Goal: Transaction & Acquisition: Purchase product/service

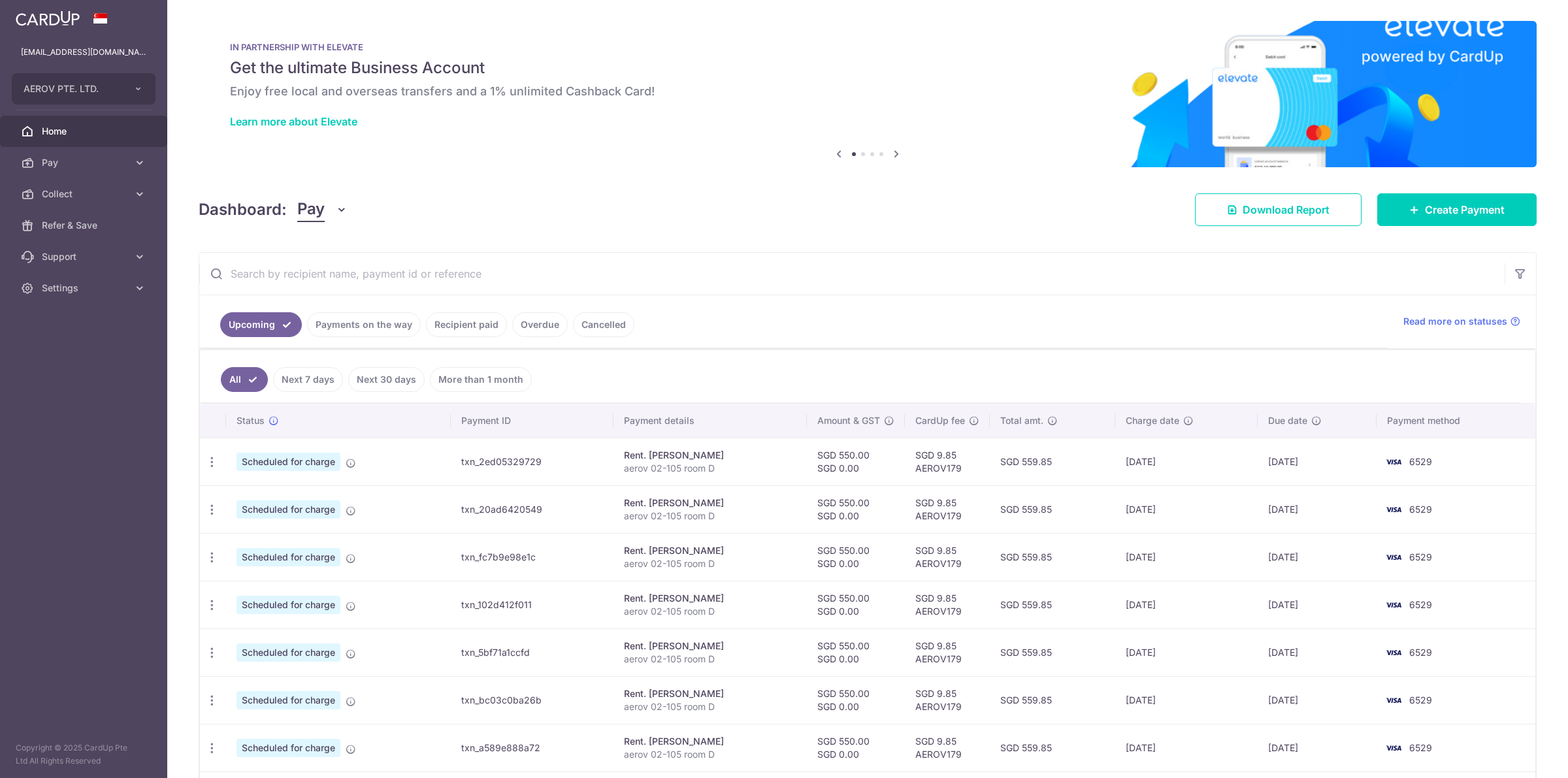
click at [1390, 211] on link "Create Payment" at bounding box center [1457, 209] width 160 height 33
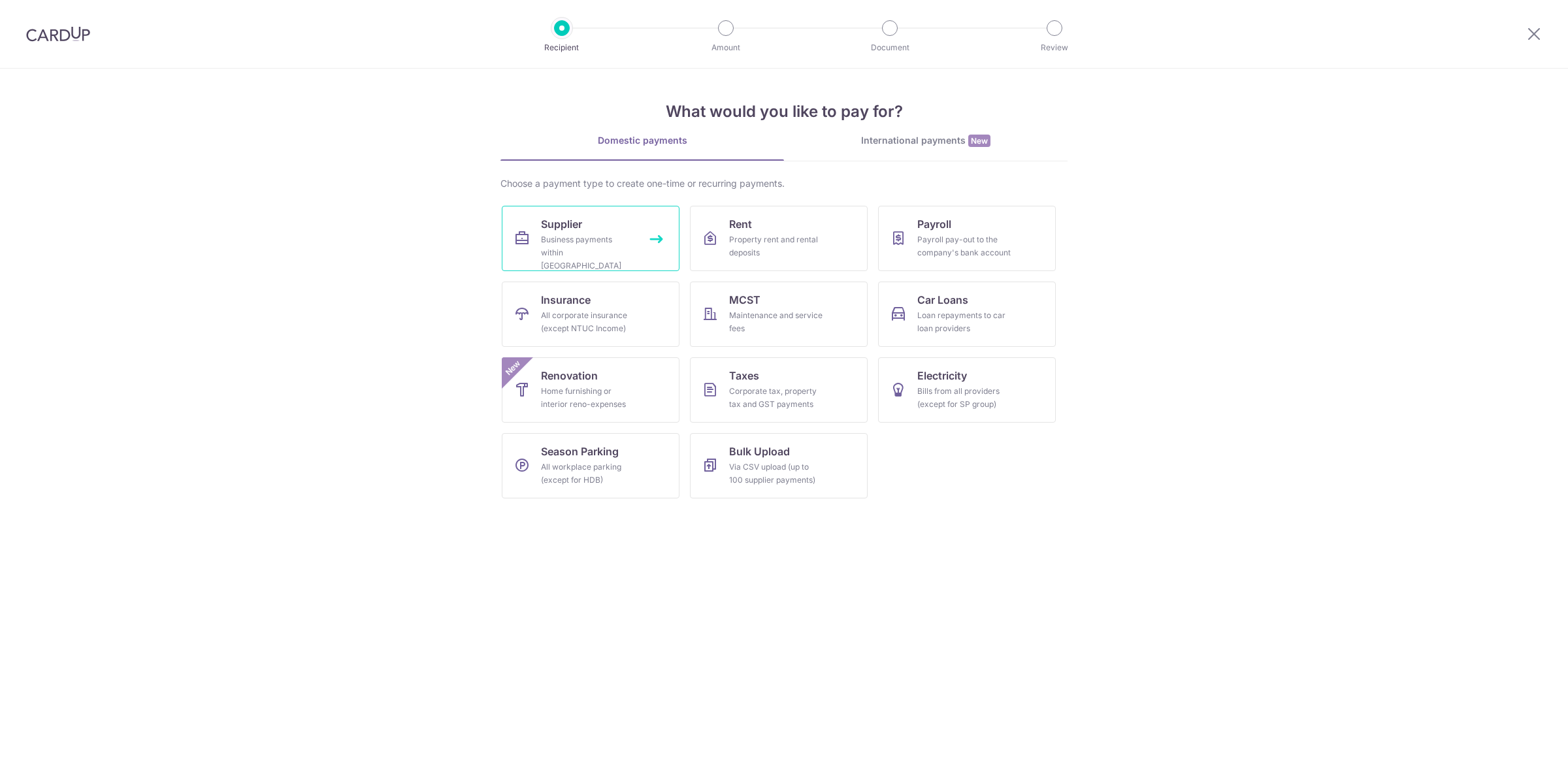
click at [586, 234] on div "Business payments within [GEOGRAPHIC_DATA]" at bounding box center [588, 253] width 94 height 39
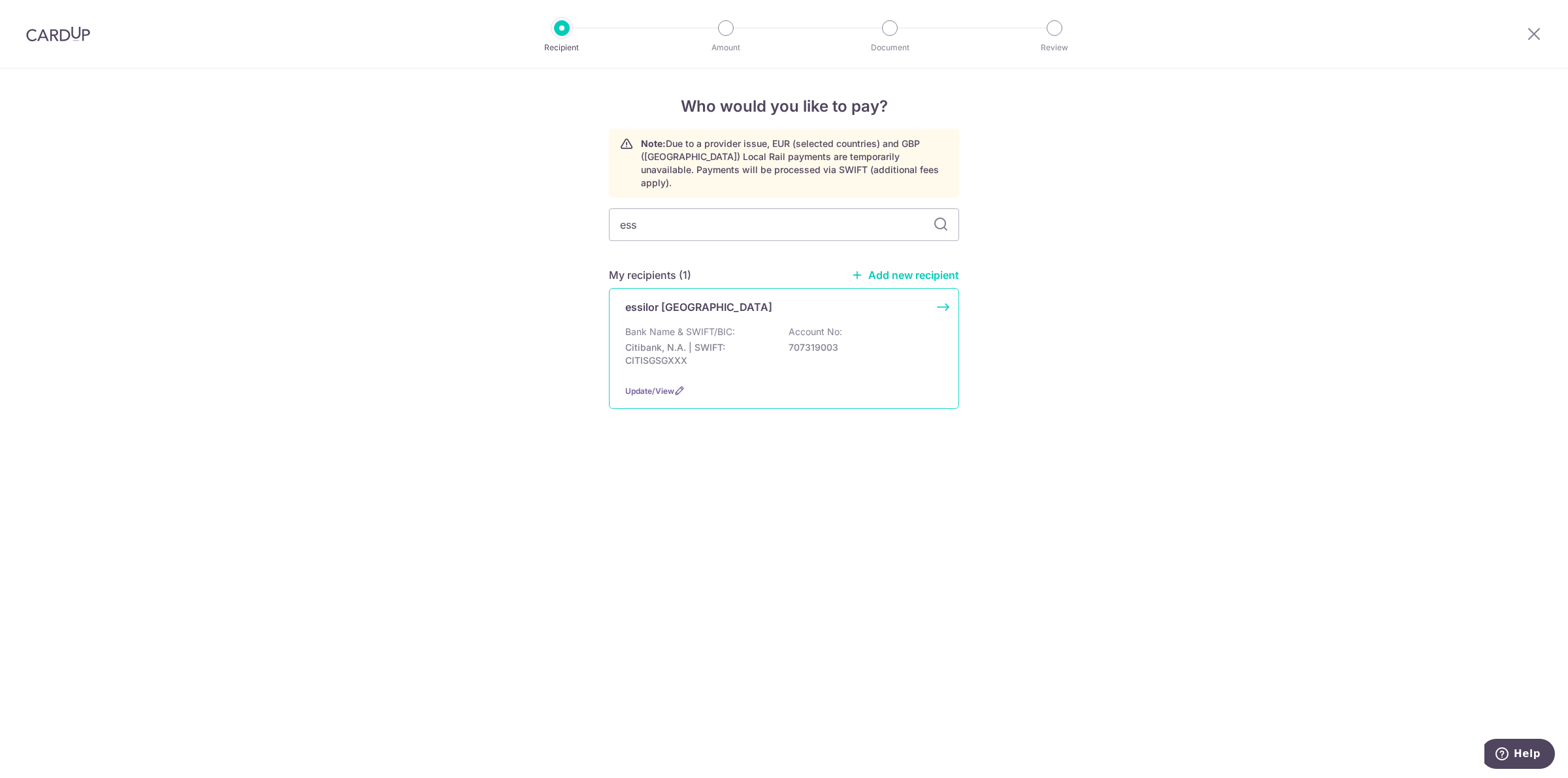
click at [723, 341] on p "Citibank, N.A. | SWIFT: CITISGSGXXX" at bounding box center [699, 354] width 146 height 26
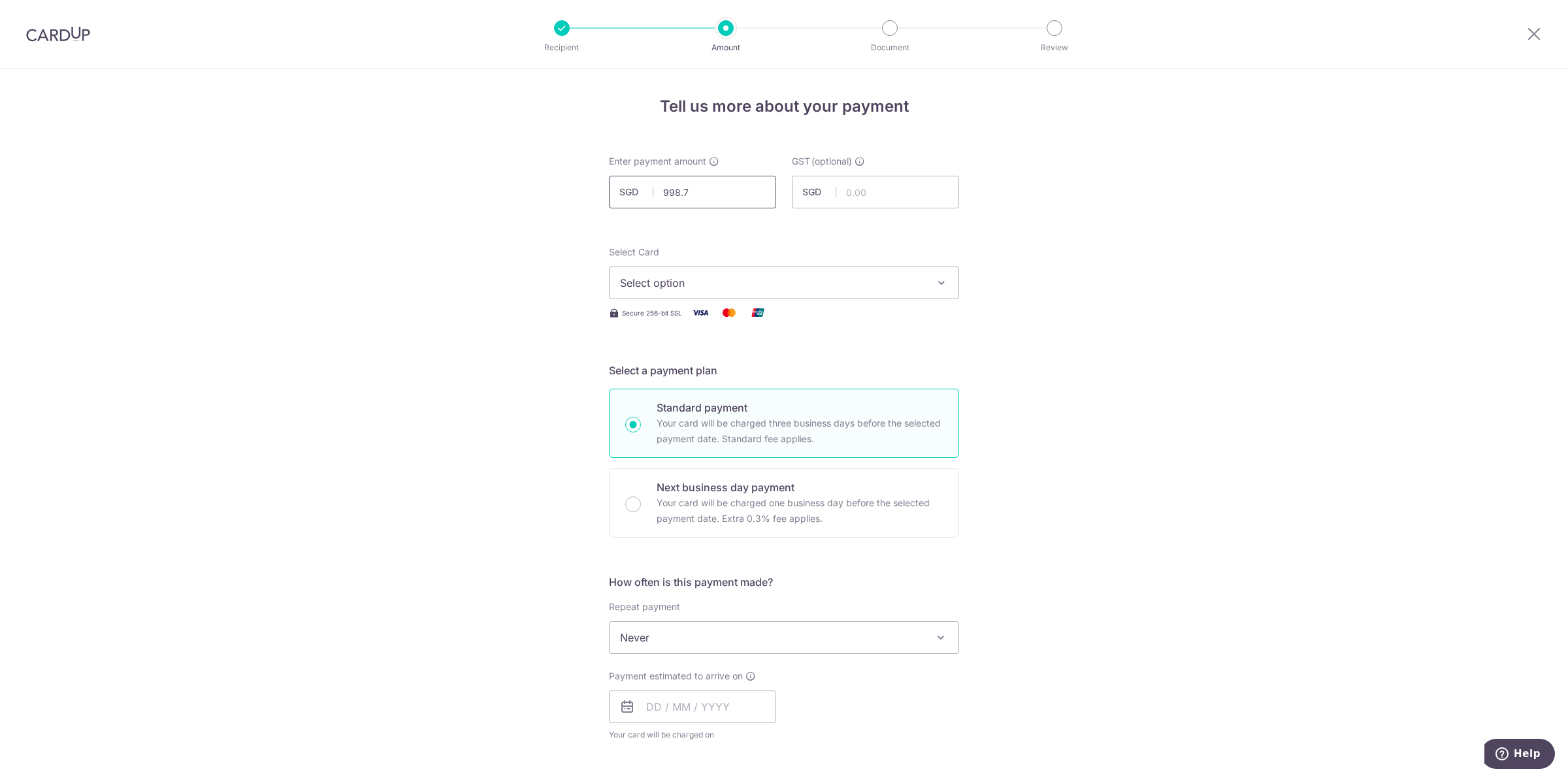
type input "998.74"
click at [750, 283] on span "Select option" at bounding box center [772, 282] width 304 height 15
click at [780, 371] on span "**** 6529" at bounding box center [784, 376] width 328 height 15
click at [504, 472] on div "Tell us more about your payment Enter payment amount SGD 998.74 998.74 GST (opt…" at bounding box center [784, 702] width 1568 height 1269
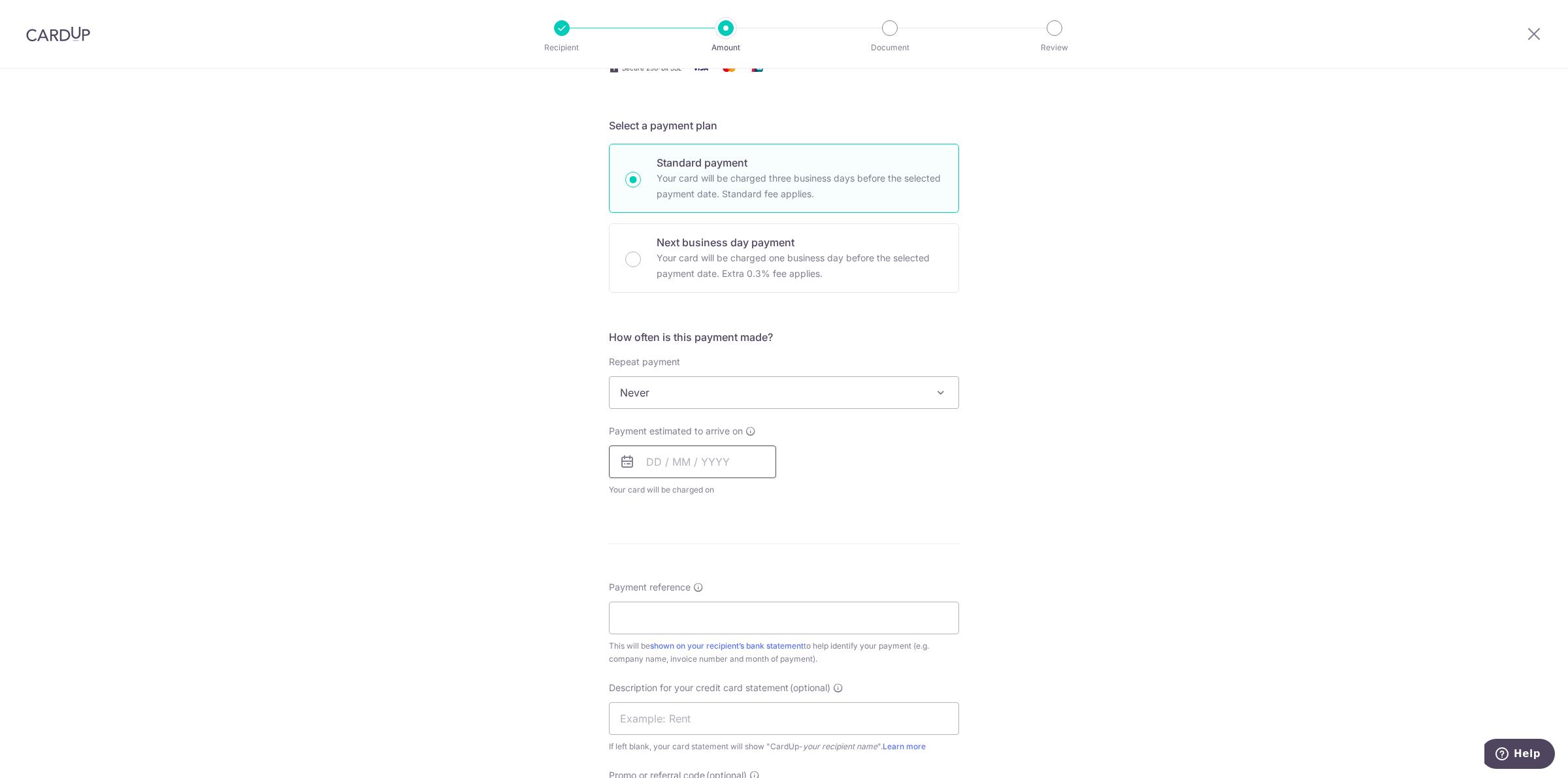
click at [668, 467] on input "text" at bounding box center [692, 462] width 167 height 33
click at [743, 555] on link "4" at bounding box center [739, 554] width 21 height 21
type input "04/09/2025"
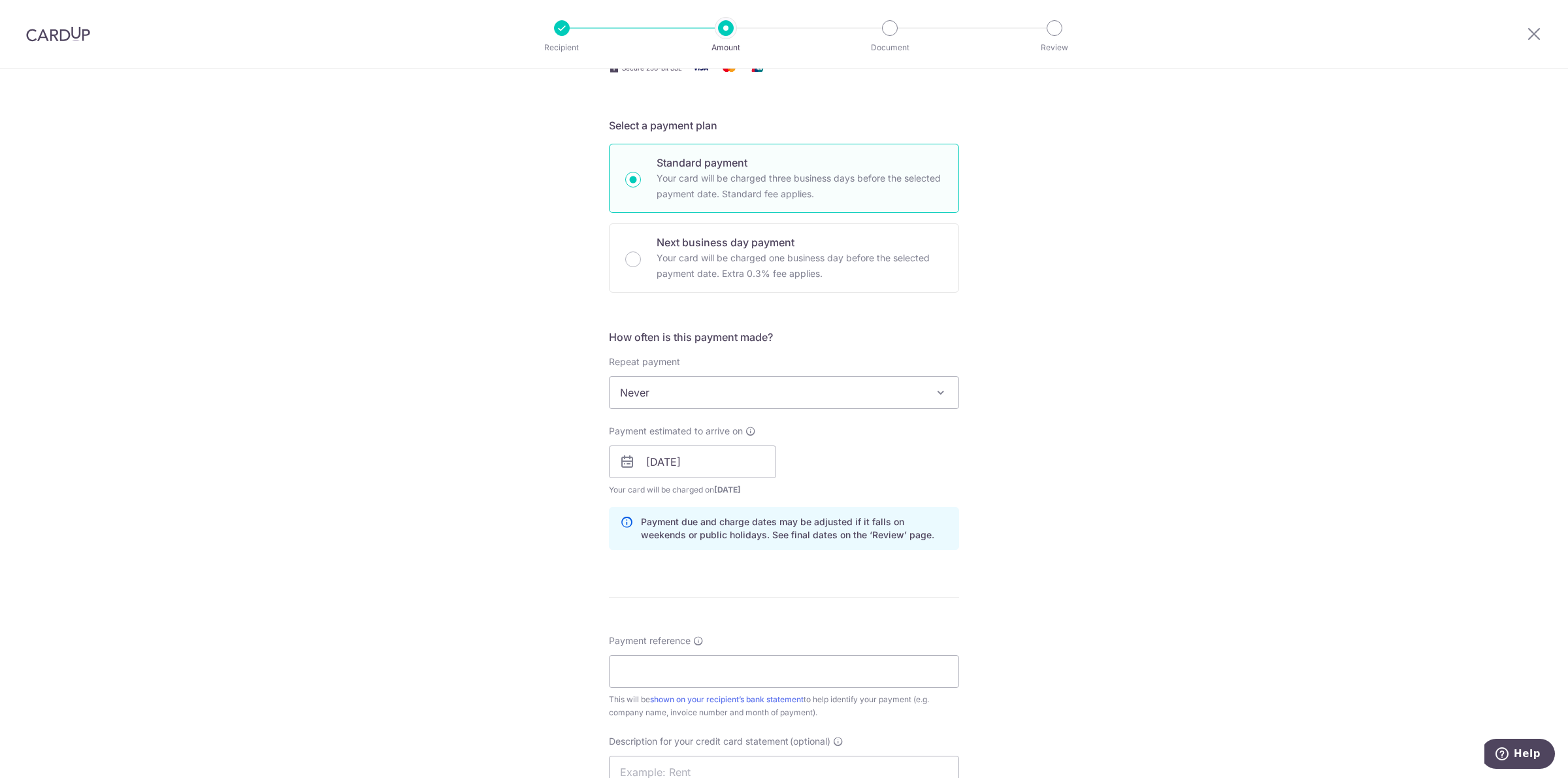
click at [295, 413] on div "Tell us more about your payment Enter payment amount SGD 998.74 998.74 GST (opt…" at bounding box center [784, 484] width 1568 height 1322
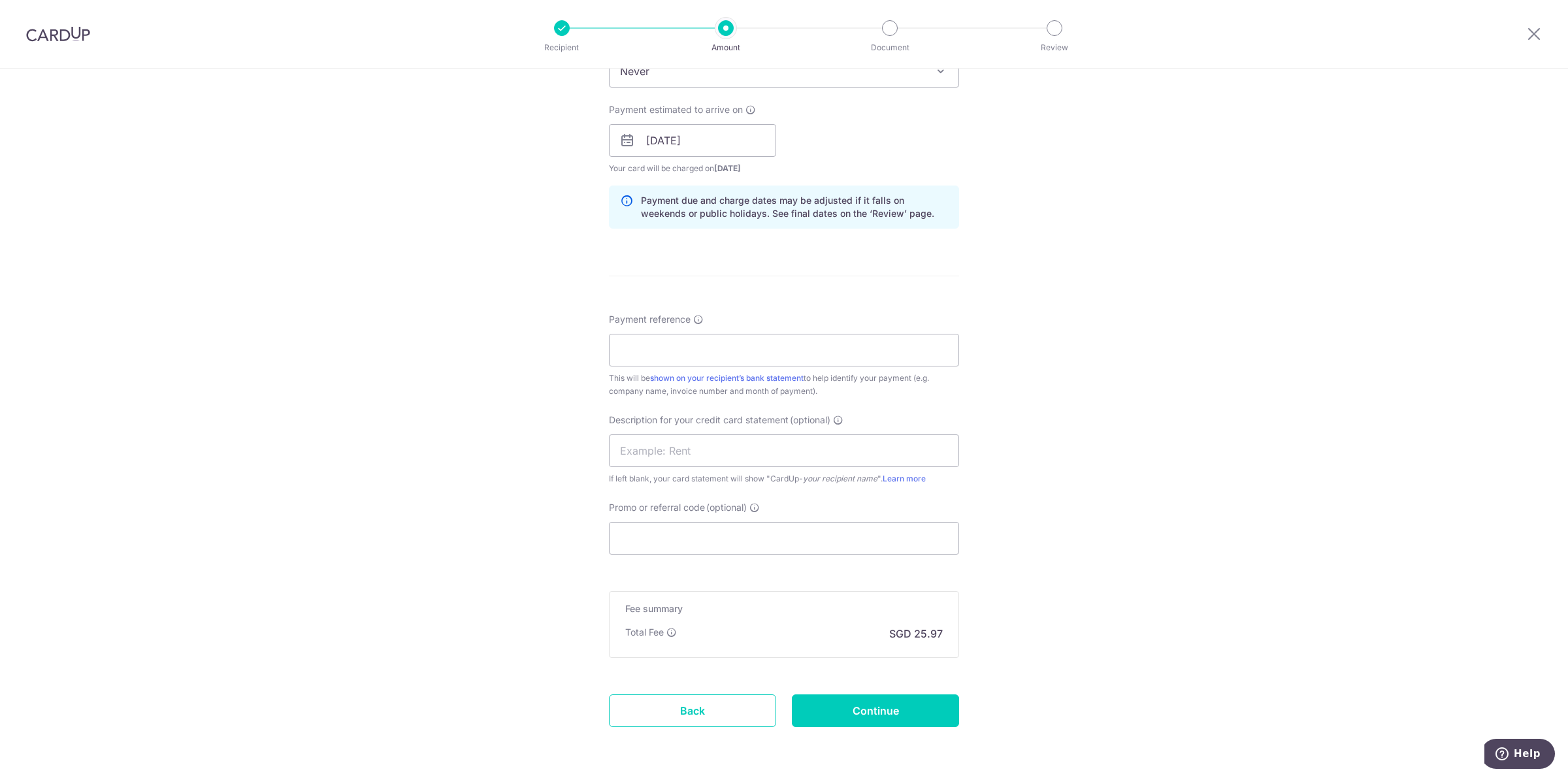
scroll to position [572, 0]
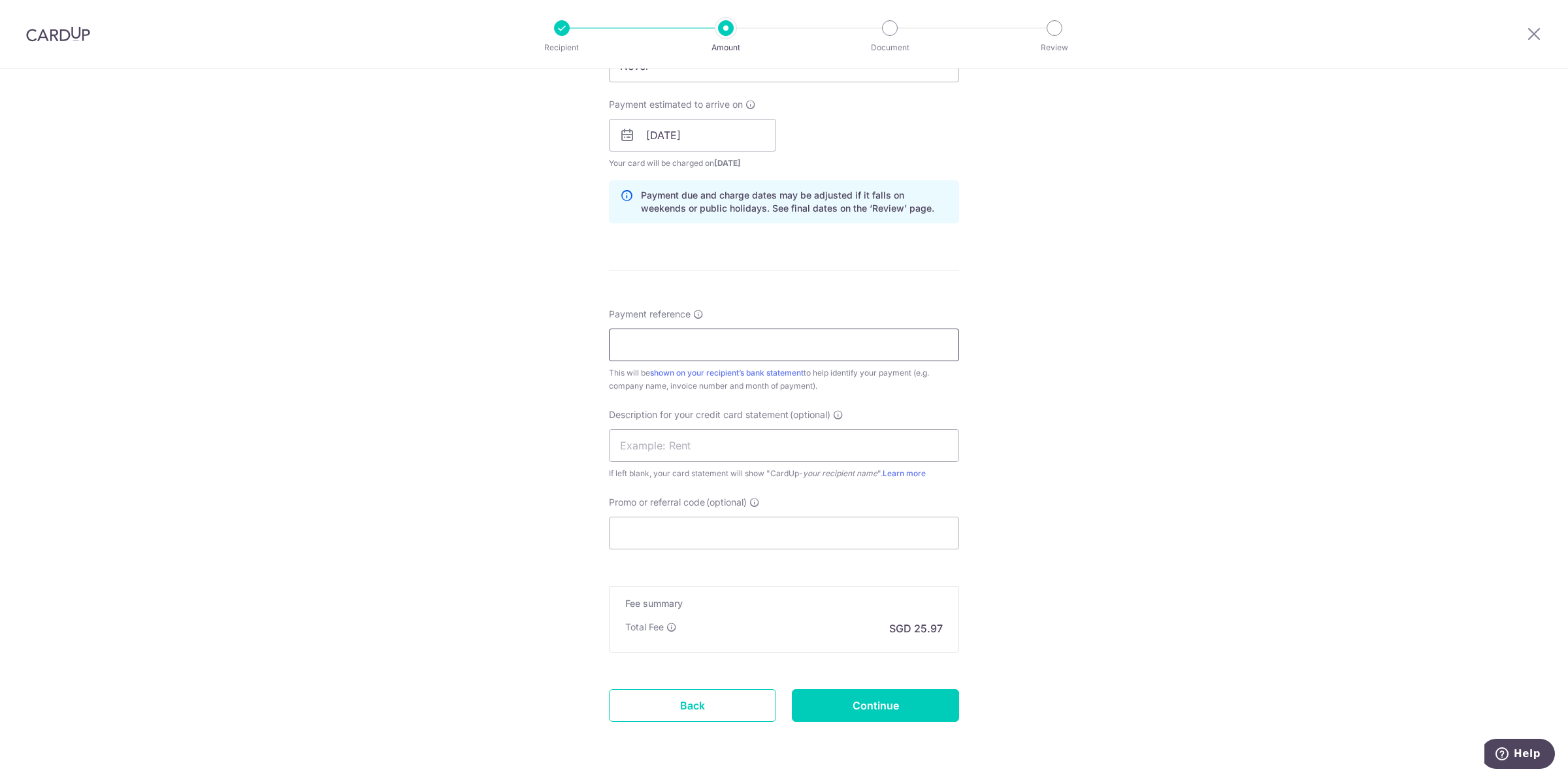
click at [738, 350] on input "Payment reference" at bounding box center [784, 344] width 350 height 33
type input "aerov179"
click at [678, 452] on input "text" at bounding box center [784, 445] width 350 height 33
type input "essilor"
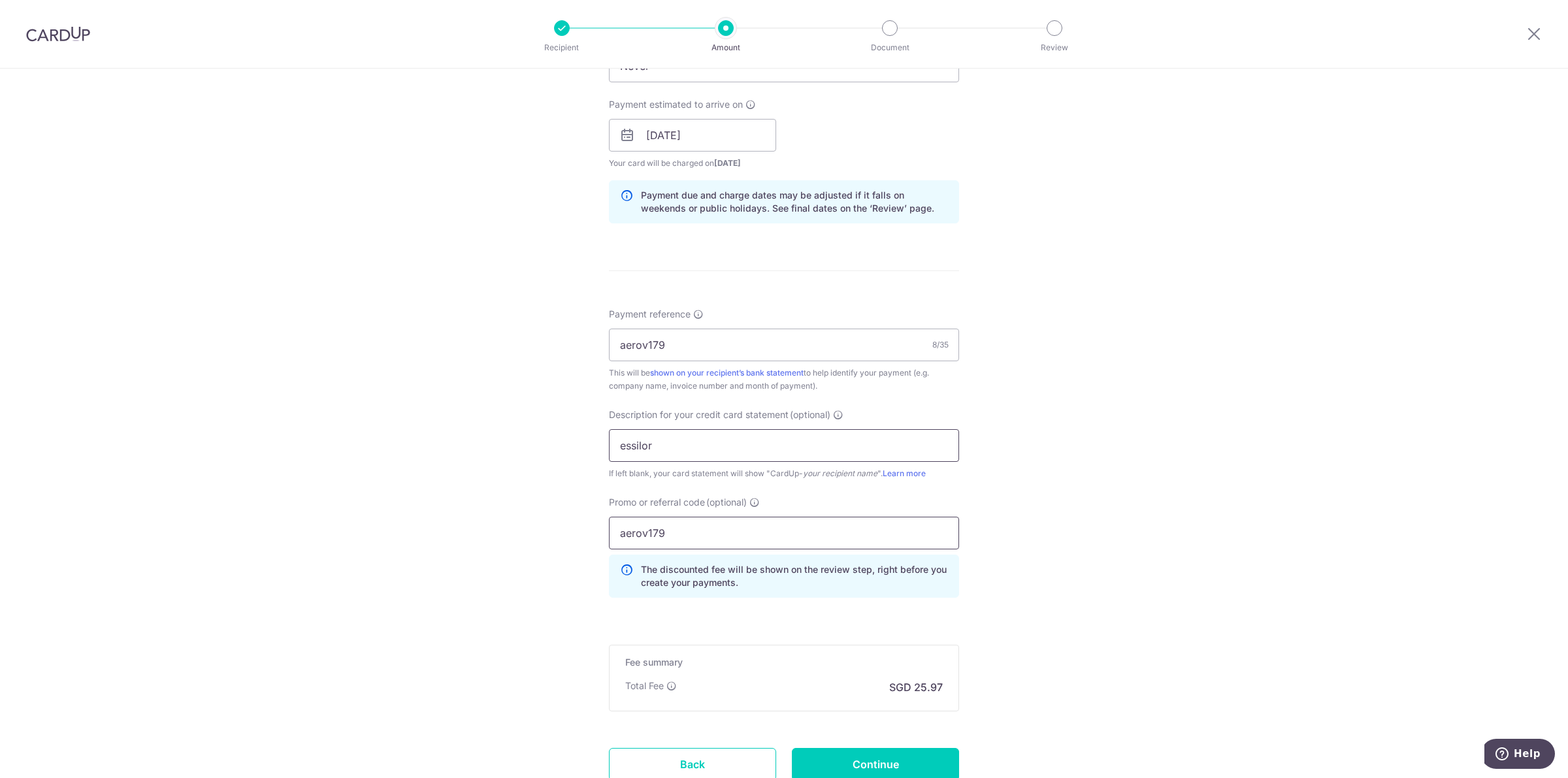
type input "aerov179"
type input "aerov"
drag, startPoint x: 1220, startPoint y: 396, endPoint x: 1179, endPoint y: 440, distance: 60.1
click at [1220, 396] on div "Tell us more about your payment Enter payment amount SGD 998.74 998.74 GST (opt…" at bounding box center [784, 188] width 1568 height 1381
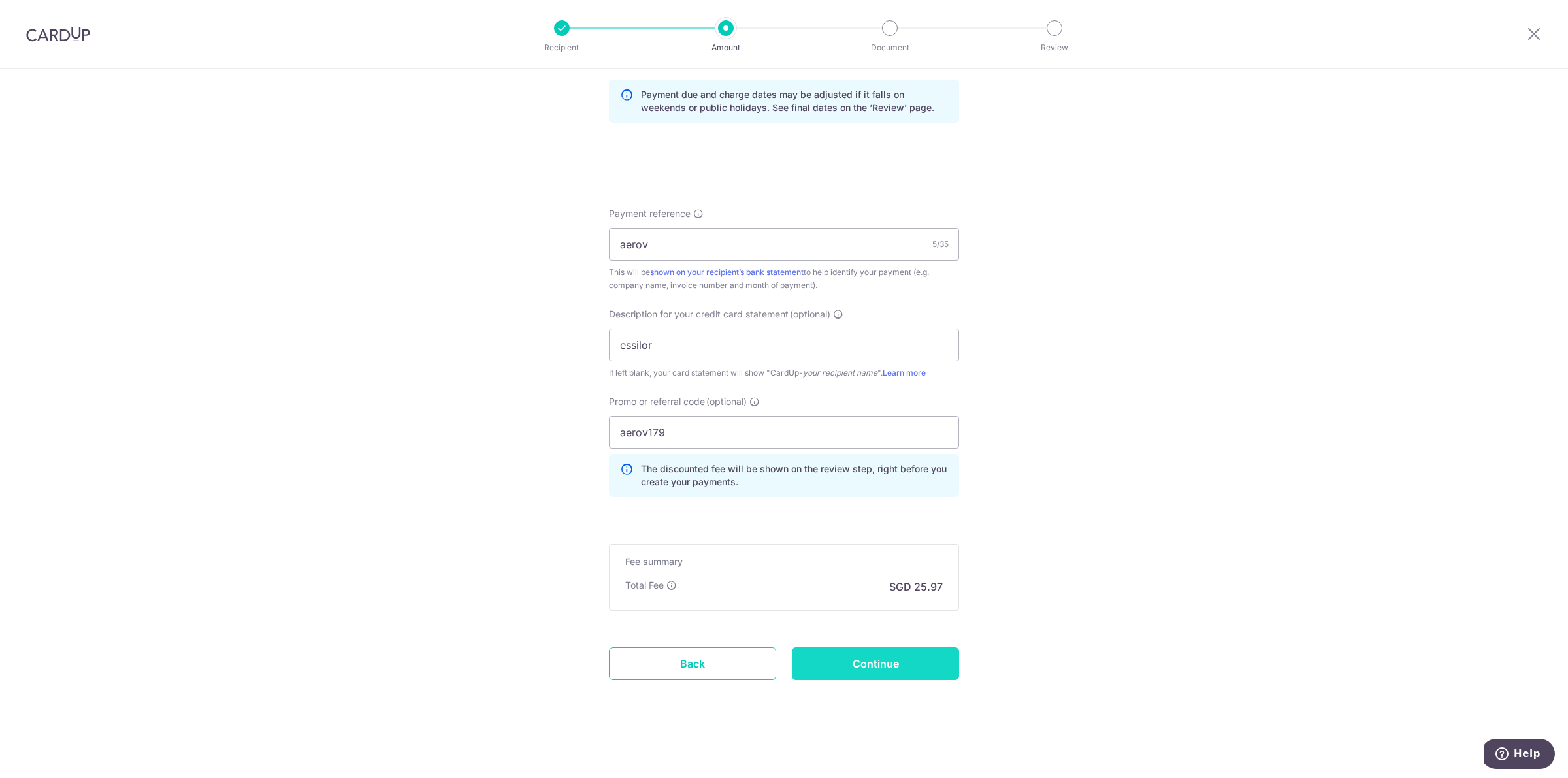
scroll to position [674, 0]
click at [865, 660] on input "Continue" at bounding box center [875, 663] width 167 height 33
type input "Create Schedule"
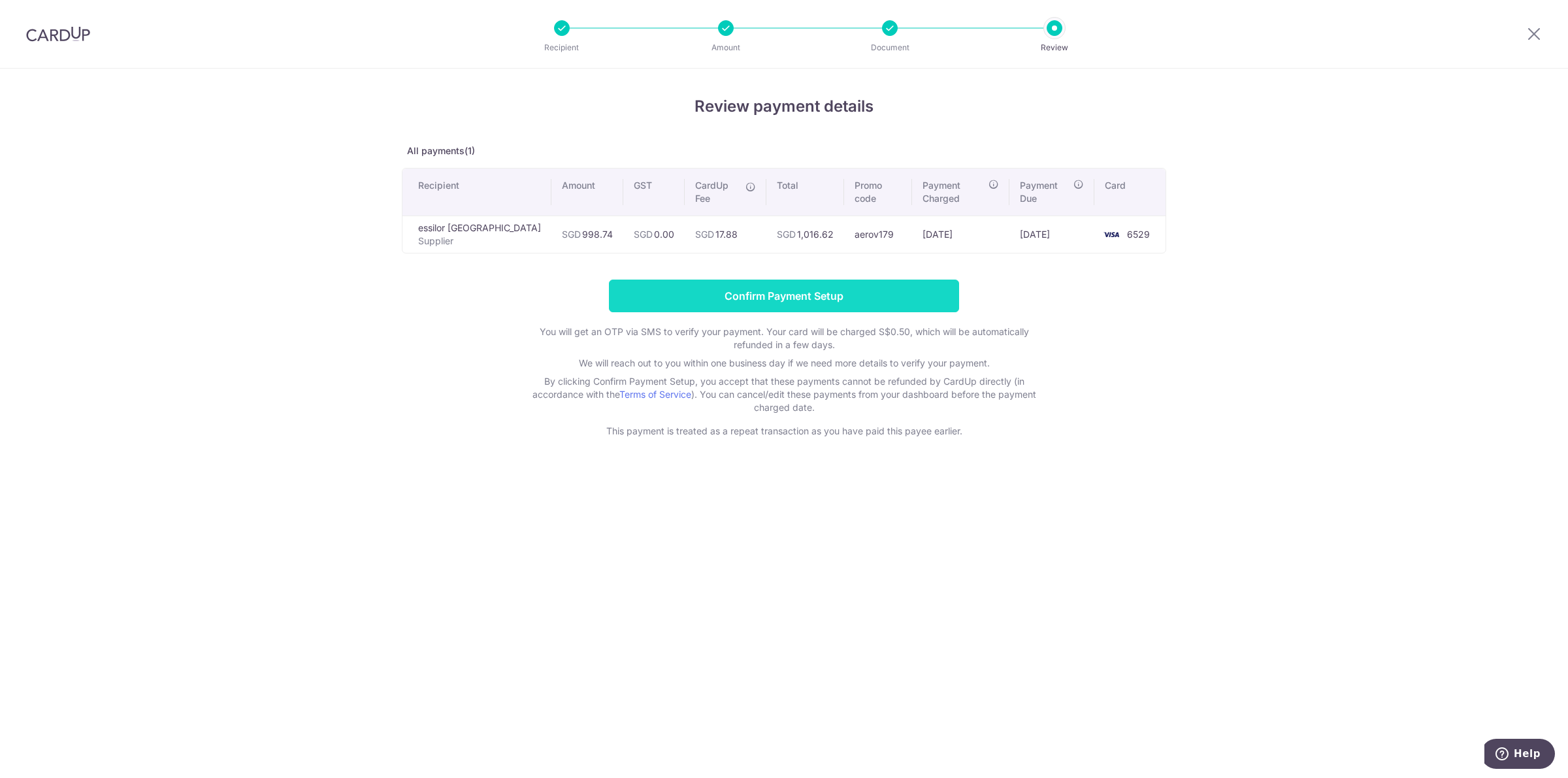
click at [822, 279] on input "Confirm Payment Setup" at bounding box center [784, 296] width 350 height 33
